Goal: Check status: Check status

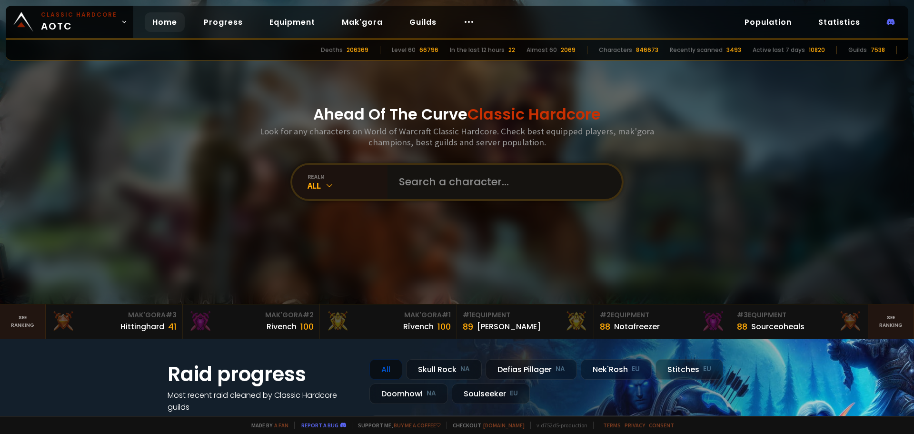
click at [481, 182] on input "text" at bounding box center [501, 182] width 217 height 34
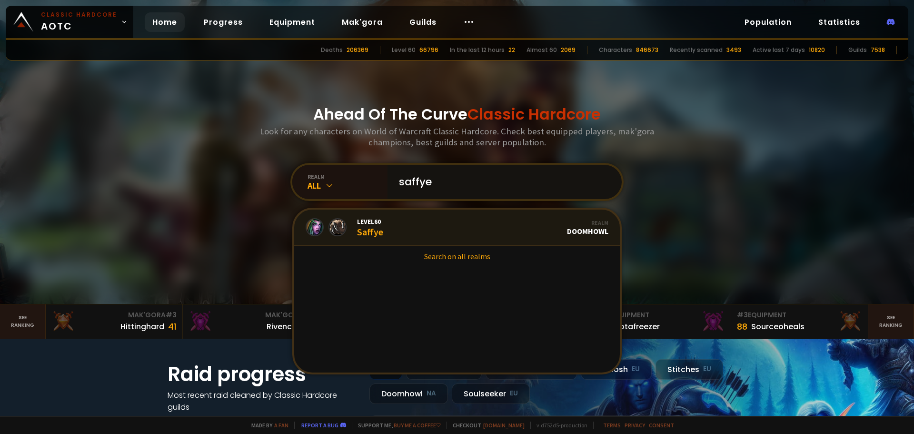
type input "saffye"
click at [382, 228] on link "Level 60 Saffye Realm Doomhowl" at bounding box center [457, 227] width 326 height 36
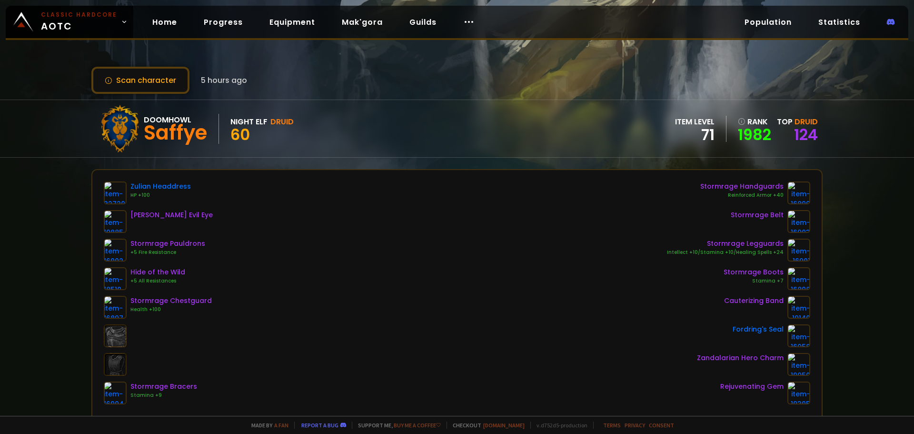
drag, startPoint x: 458, startPoint y: 126, endPoint x: 428, endPoint y: 122, distance: 30.7
click at [428, 122] on div "Doomhowl Saffye Night Elf Druid 60 item level 71 rank 1982 Top Druid 124" at bounding box center [456, 128] width 731 height 57
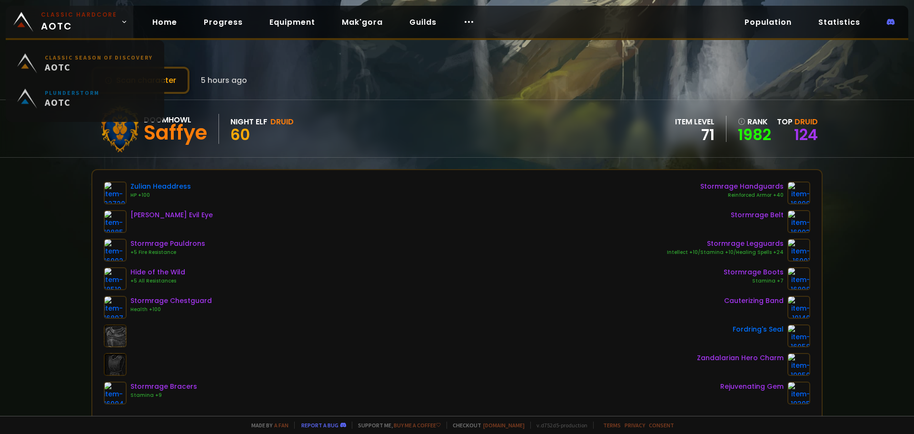
click at [61, 13] on small "Classic Hardcore" at bounding box center [79, 14] width 76 height 9
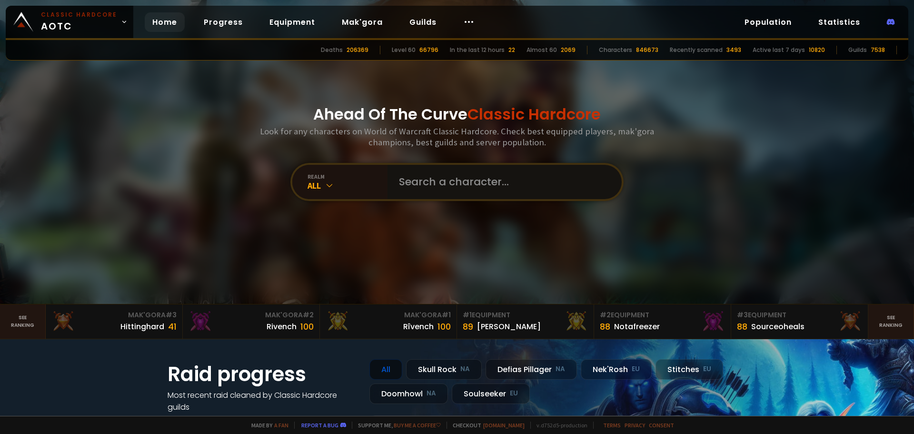
click at [436, 183] on input "text" at bounding box center [501, 182] width 217 height 34
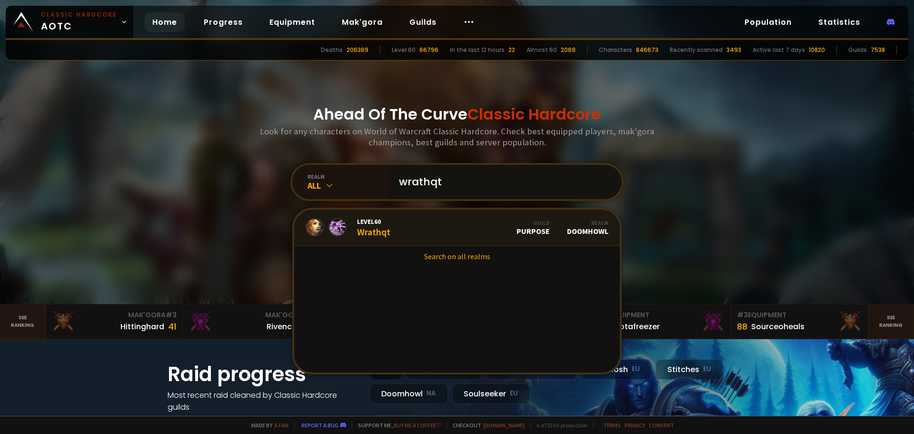
type input "wrathqt"
click at [424, 240] on link "Level 60 Wrathqt Guild Purpose Realm Doomhowl" at bounding box center [457, 227] width 326 height 36
